Goal: Transaction & Acquisition: Download file/media

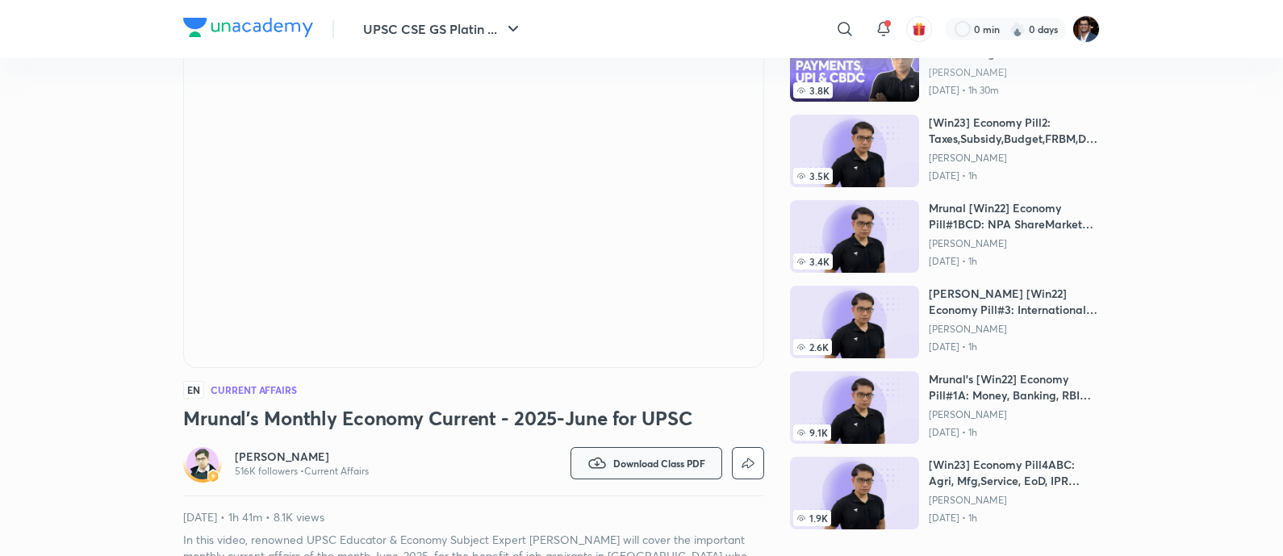
click at [650, 461] on span "Download Class PDF" at bounding box center [659, 463] width 92 height 13
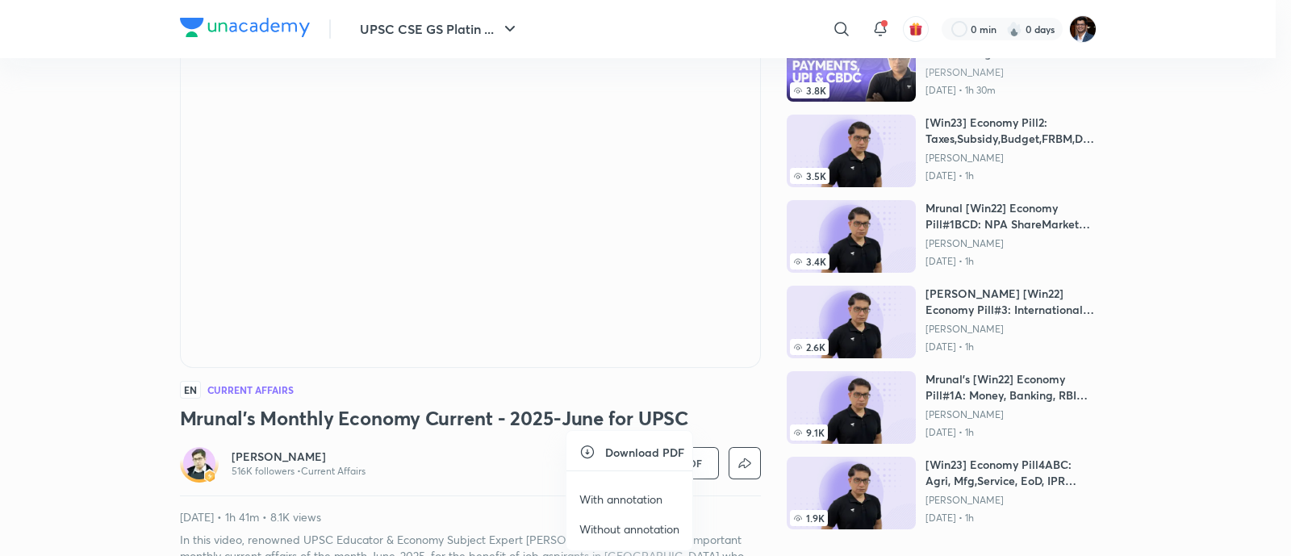
click at [635, 492] on p "With annotation" at bounding box center [620, 498] width 83 height 17
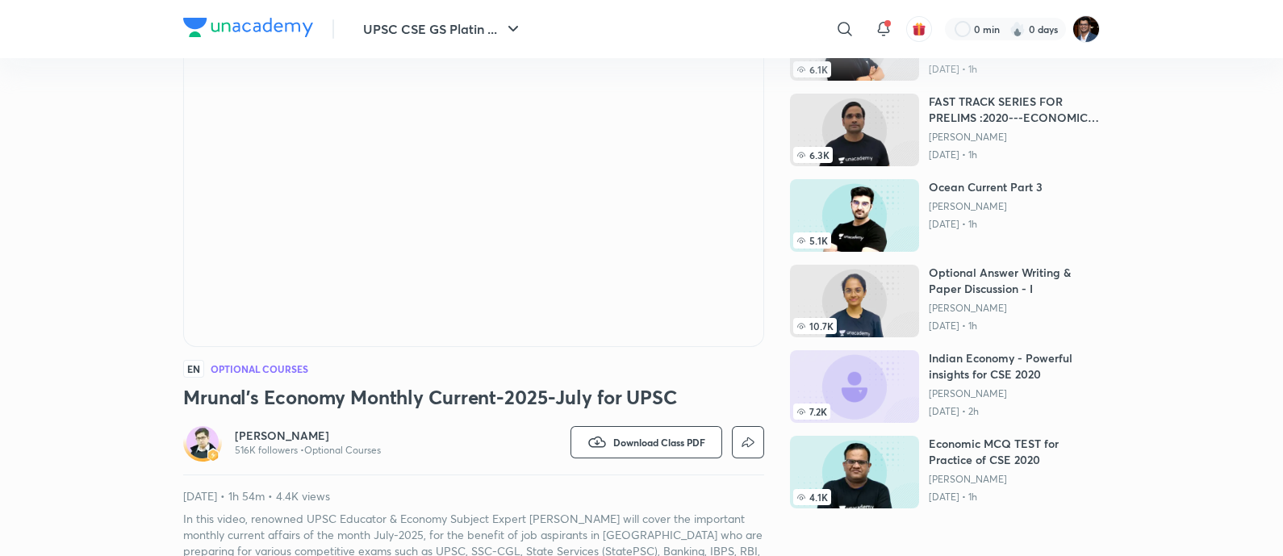
scroll to position [152, 0]
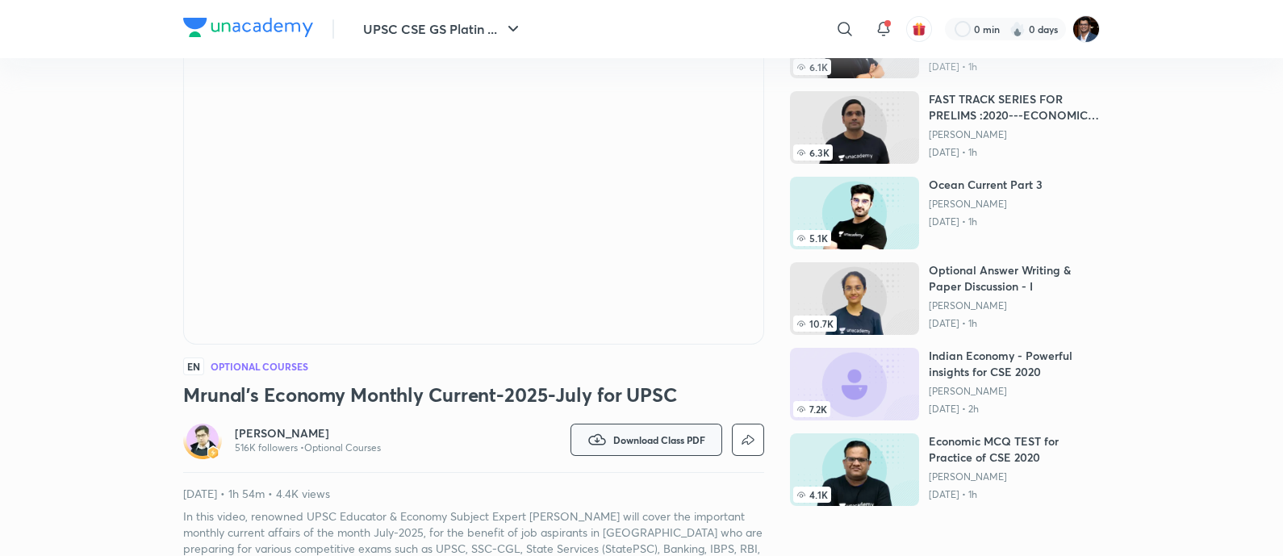
click at [628, 436] on span "Download Class PDF" at bounding box center [659, 439] width 92 height 13
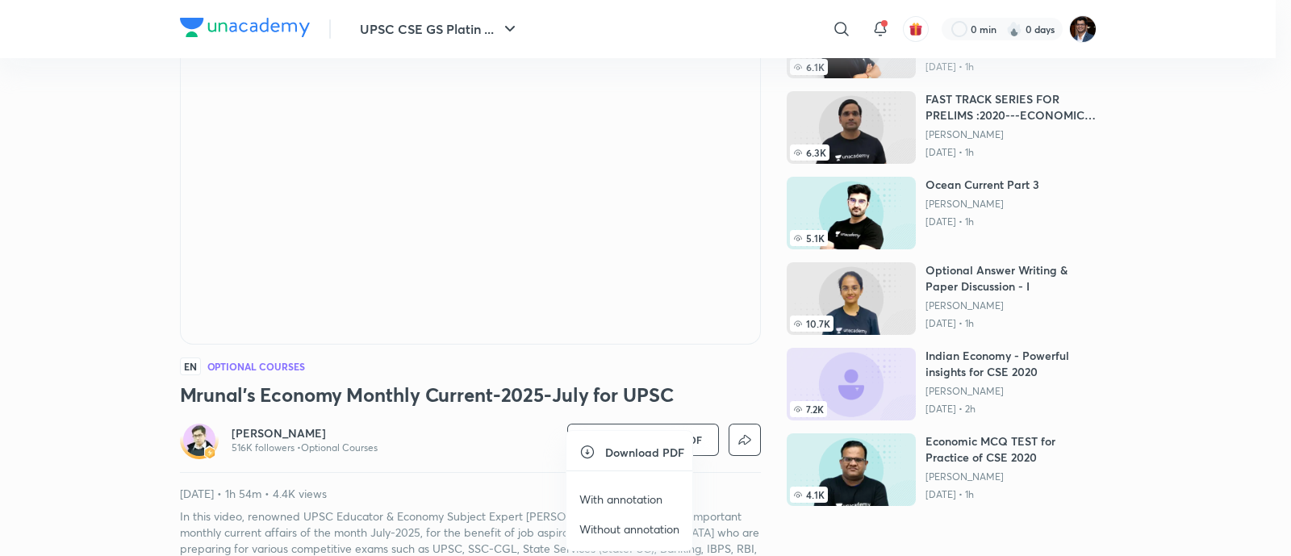
click at [620, 494] on p "With annotation" at bounding box center [620, 498] width 83 height 17
